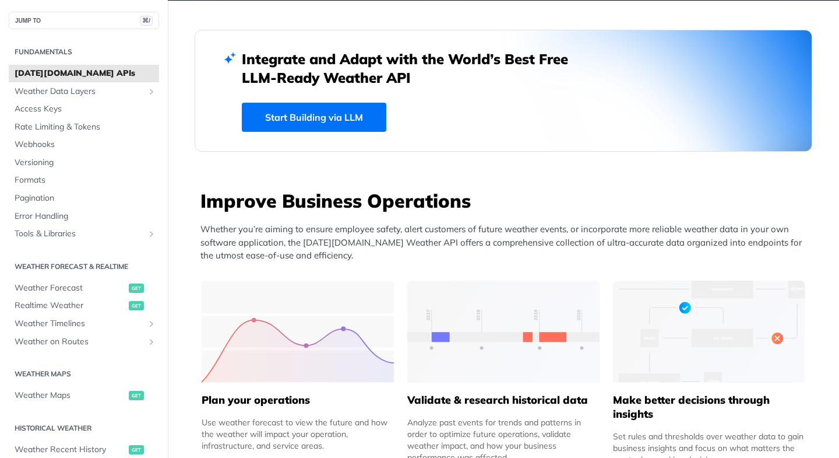
scroll to position [299, 0]
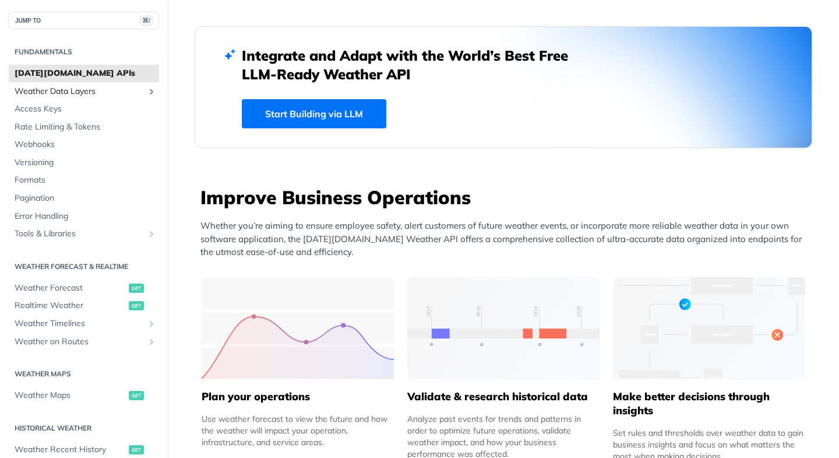
click at [73, 99] on link "Weather Data Layers" at bounding box center [84, 91] width 150 height 17
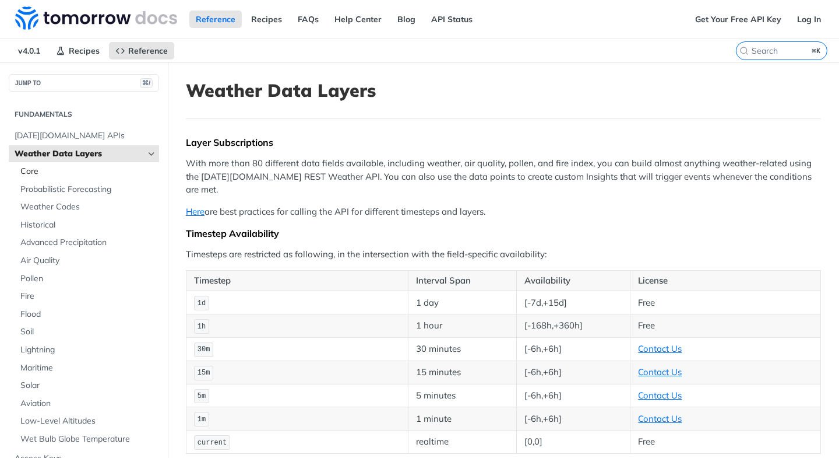
click at [74, 170] on span "Core" at bounding box center [88, 172] width 136 height 12
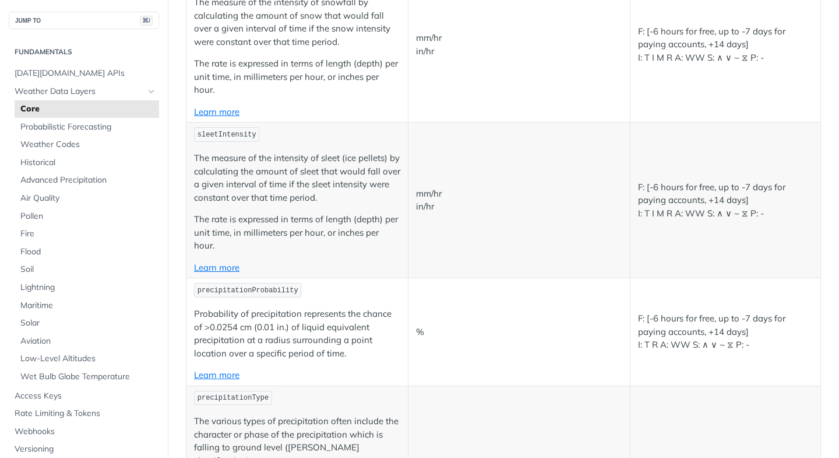
scroll to position [1699, 0]
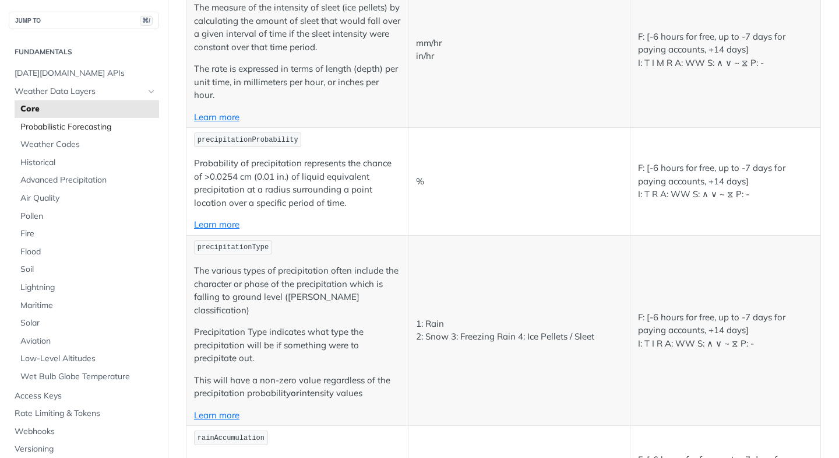
click at [96, 123] on span "Probabilistic Forecasting" at bounding box center [88, 127] width 136 height 12
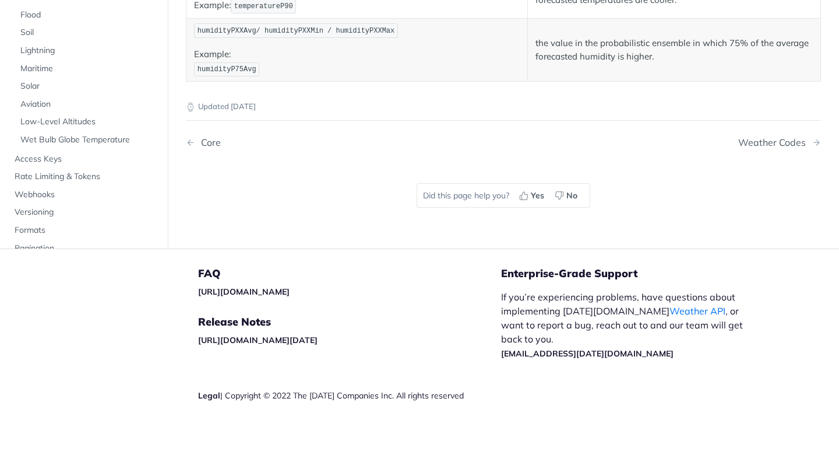
scroll to position [33, 0]
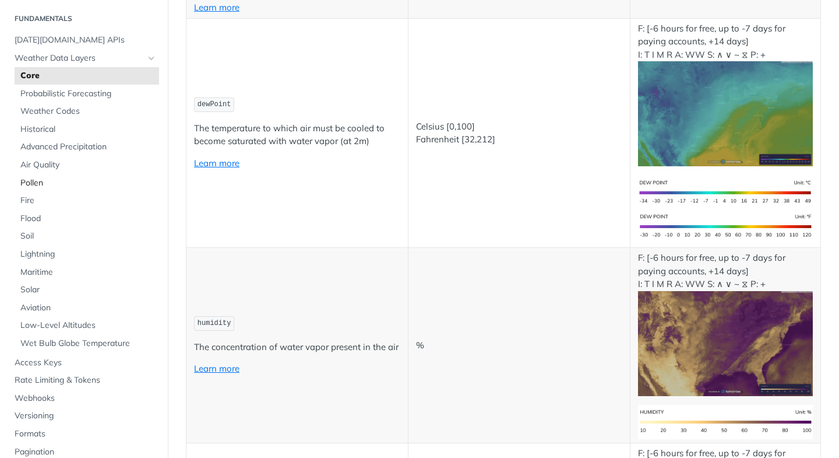
scroll to position [34, 0]
click at [39, 359] on span "Access Keys" at bounding box center [86, 362] width 142 height 12
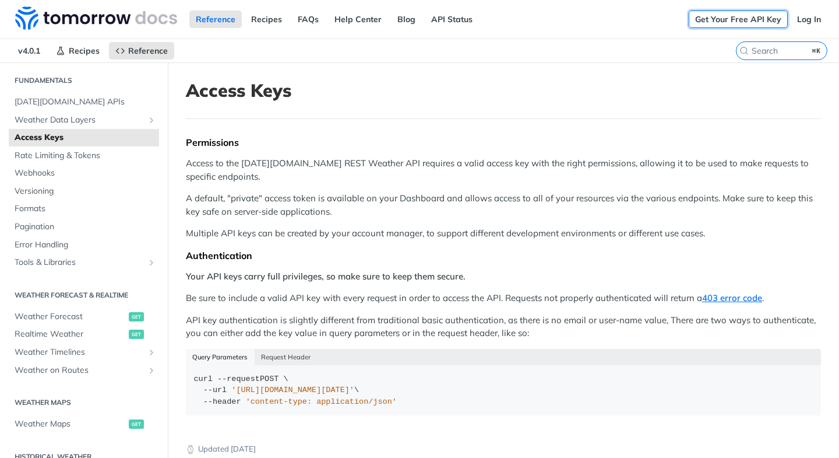
click at [733, 20] on link "Get Your Free API Key" at bounding box center [738, 18] width 99 height 17
click at [800, 24] on link "Log In" at bounding box center [809, 18] width 37 height 17
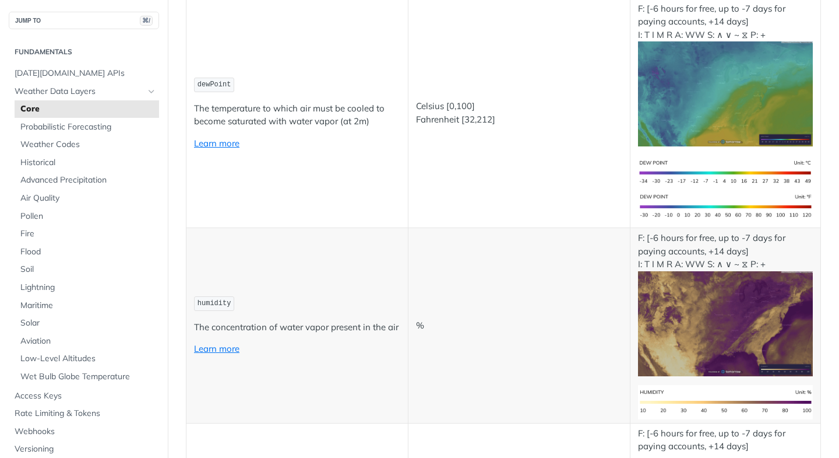
scroll to position [626, 0]
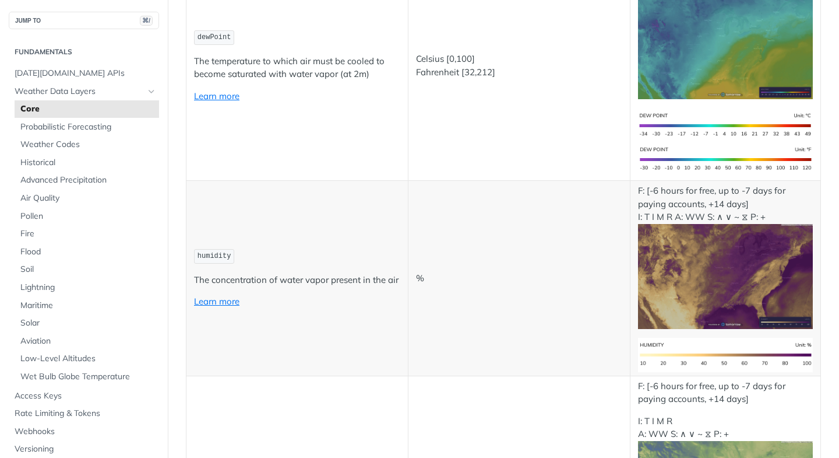
click at [218, 258] on span "humidity" at bounding box center [215, 256] width 34 height 8
click at [231, 301] on link "Learn more" at bounding box center [216, 301] width 45 height 11
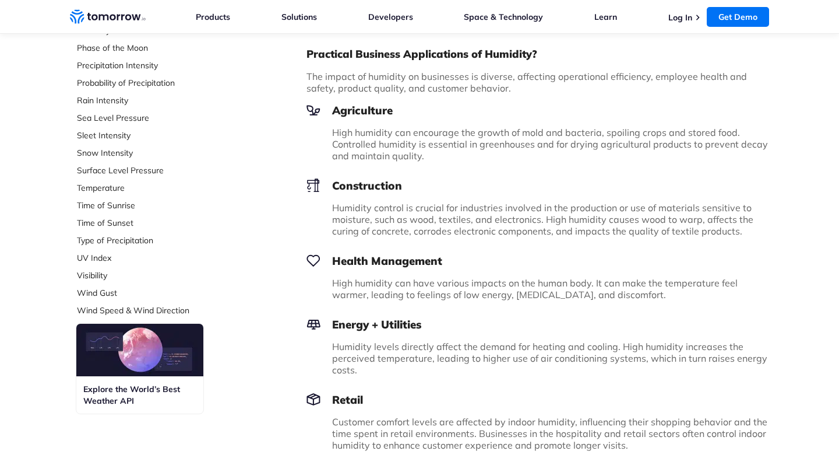
scroll to position [407, 0]
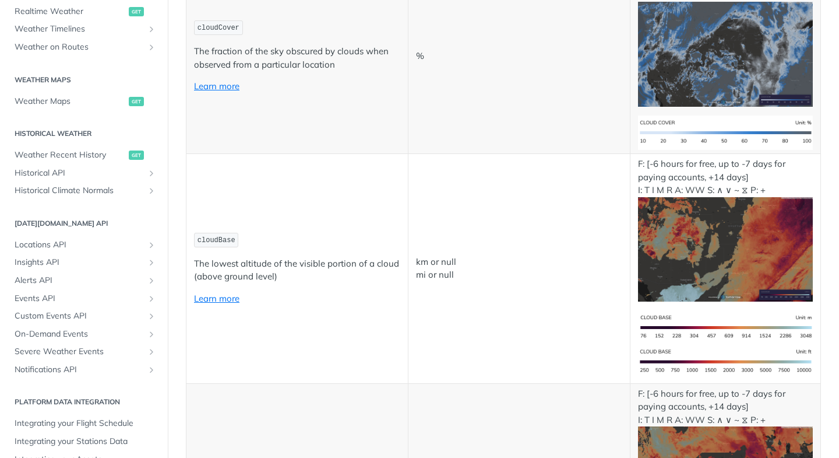
scroll to position [4479, 0]
